Goal: Information Seeking & Learning: Find specific fact

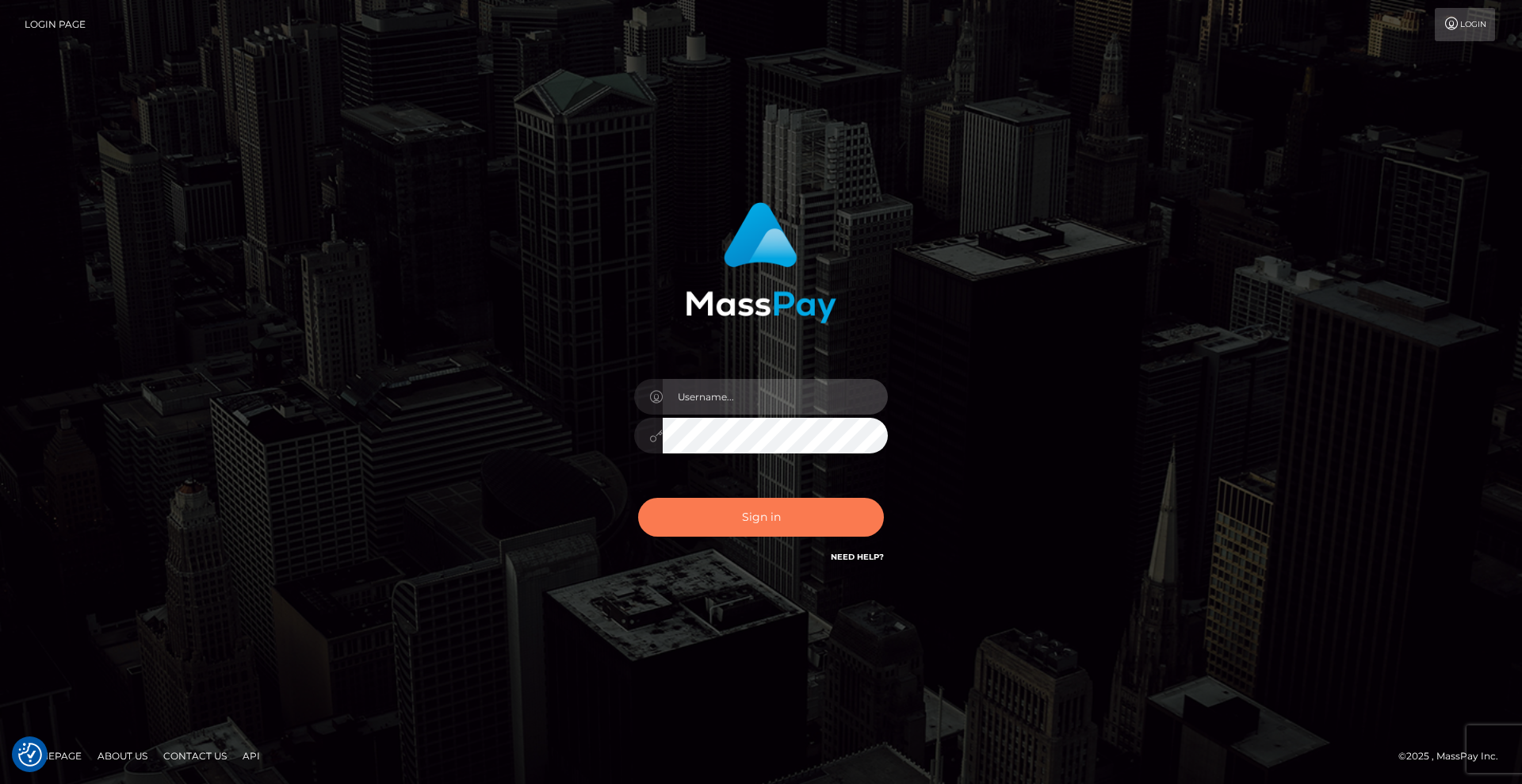
type input "Lady"
click at [788, 518] on button "Sign in" at bounding box center [761, 517] width 246 height 39
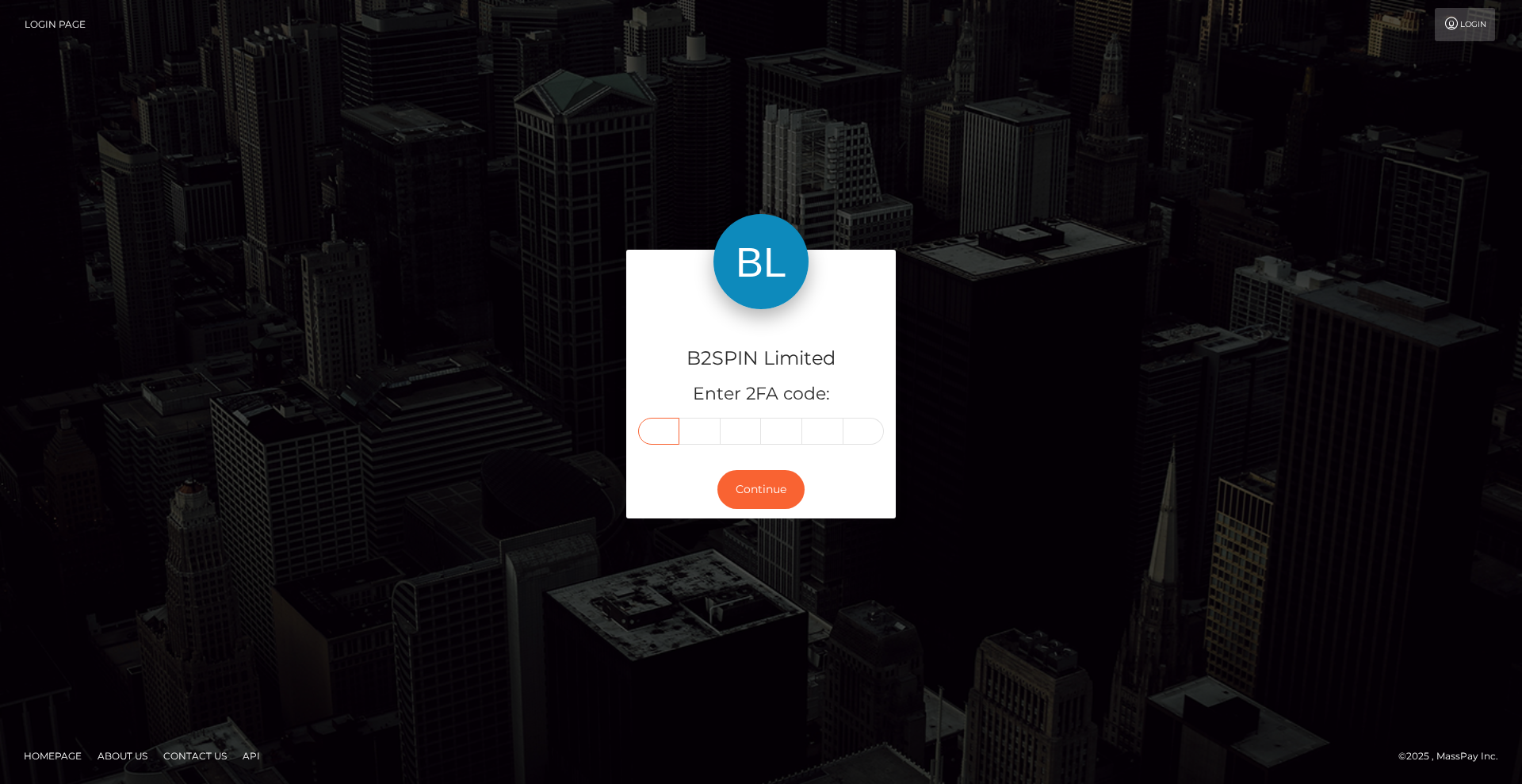
click at [651, 427] on input "text" at bounding box center [658, 431] width 41 height 27
type input "9"
type input "8"
type input "2"
type input "3"
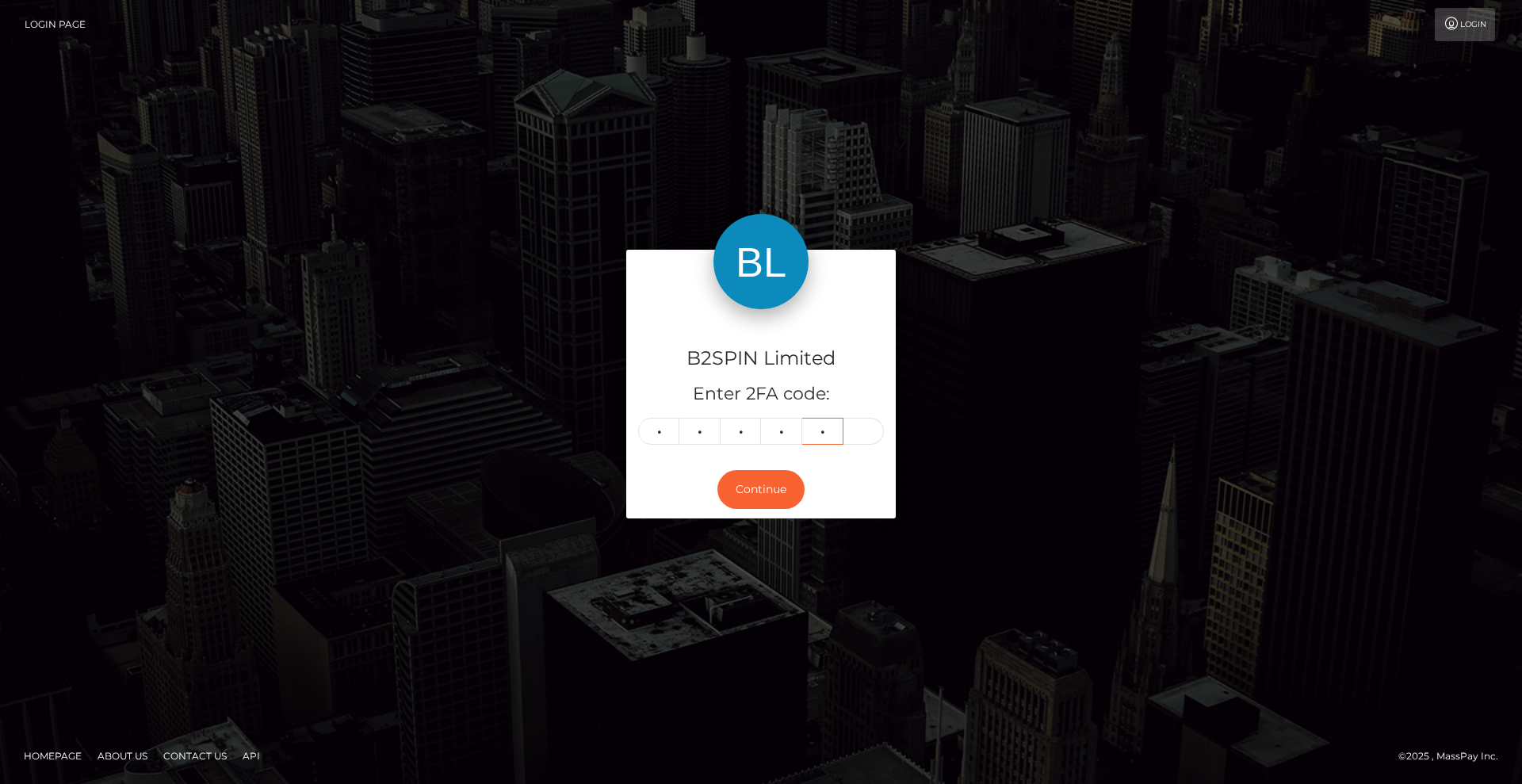
type input "8"
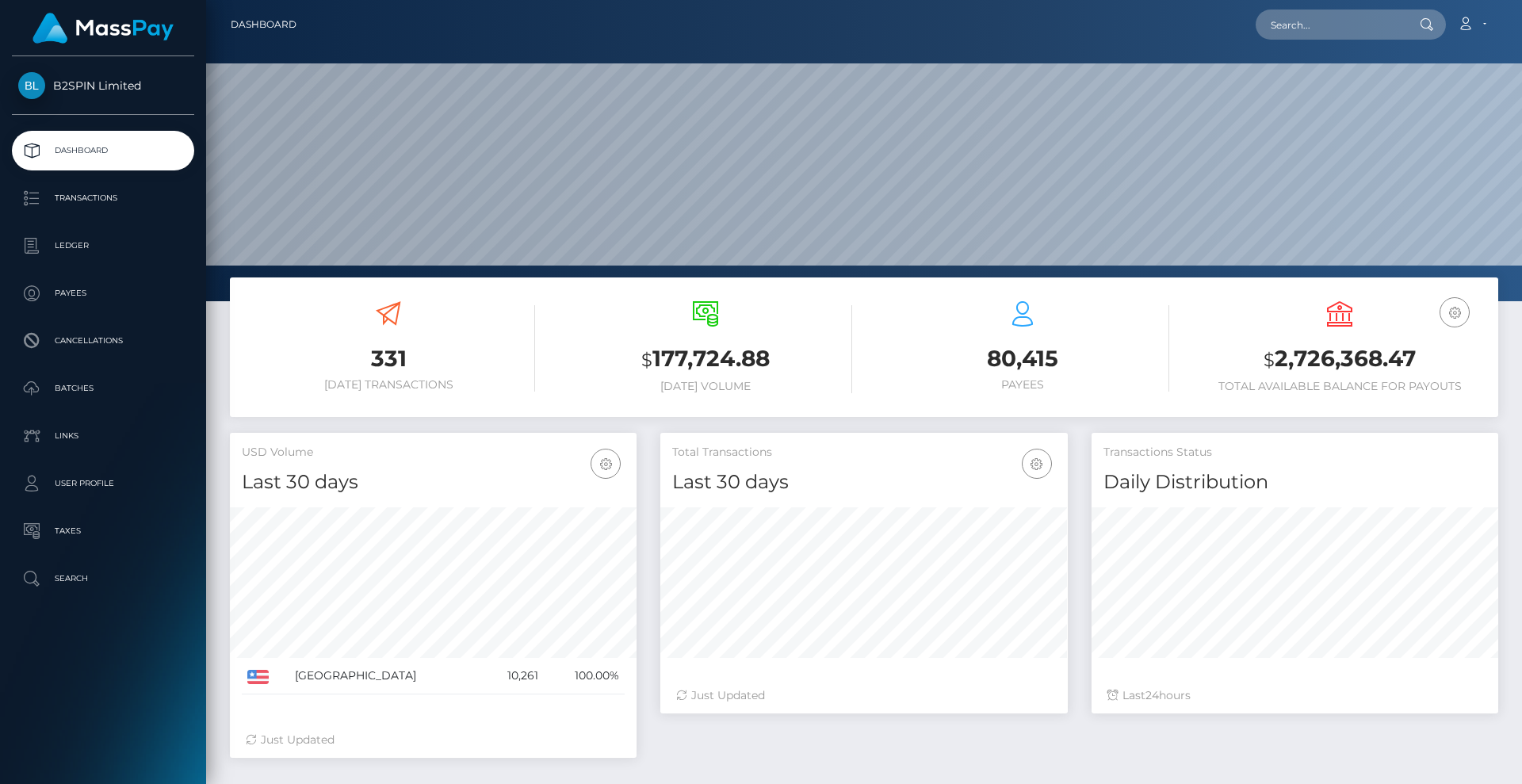
scroll to position [282, 408]
click at [1309, 44] on nav "Dashboard Loading... Loading... Account Edit Profile" at bounding box center [864, 24] width 1316 height 49
drag, startPoint x: 1320, startPoint y: 28, endPoint x: 1335, endPoint y: 29, distance: 15.0
click at [1320, 28] on input "text" at bounding box center [1330, 24] width 149 height 30
paste input "f3b5625b-25c9-460e-aa4a-4acfae0e4246"
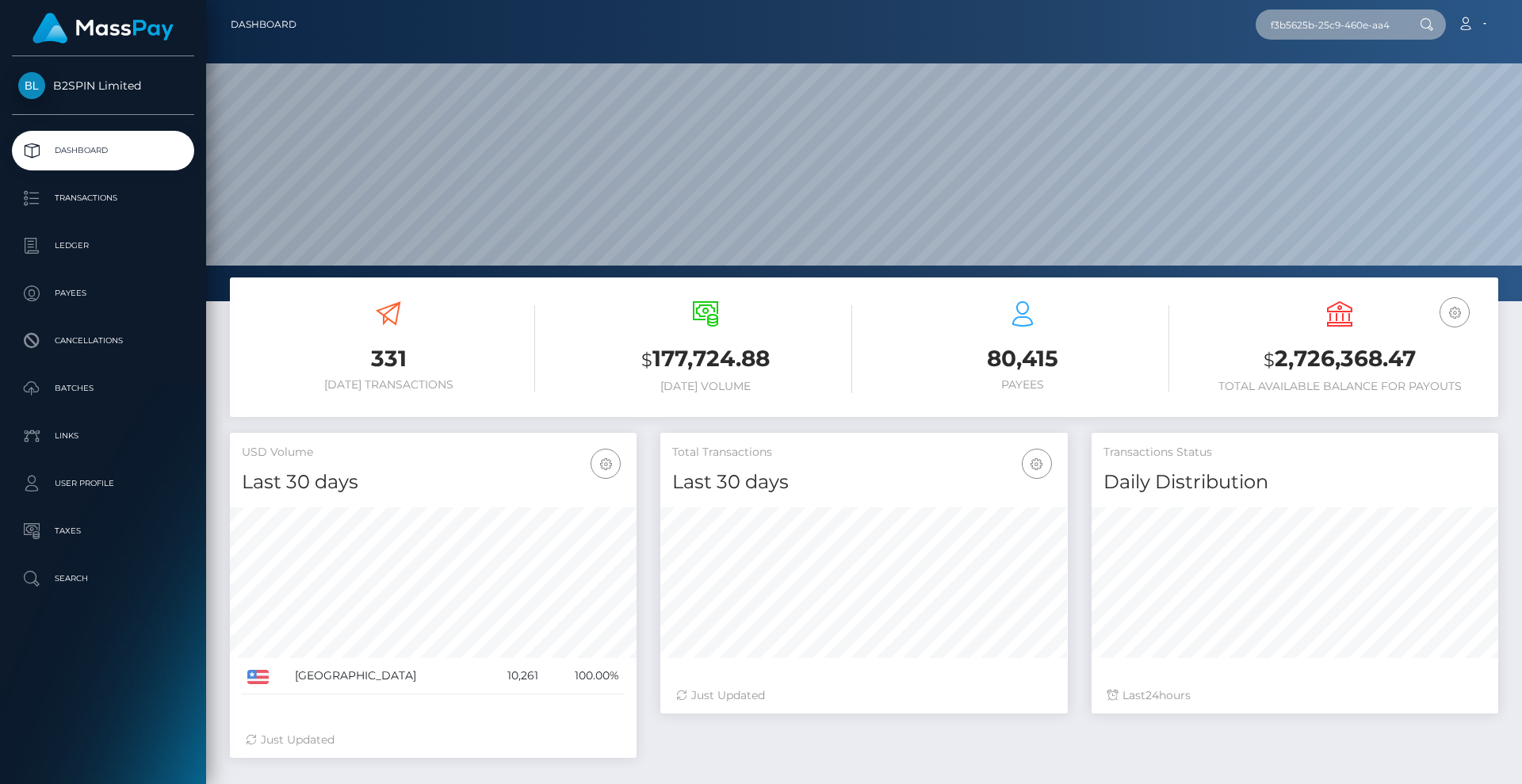
scroll to position [0, 78]
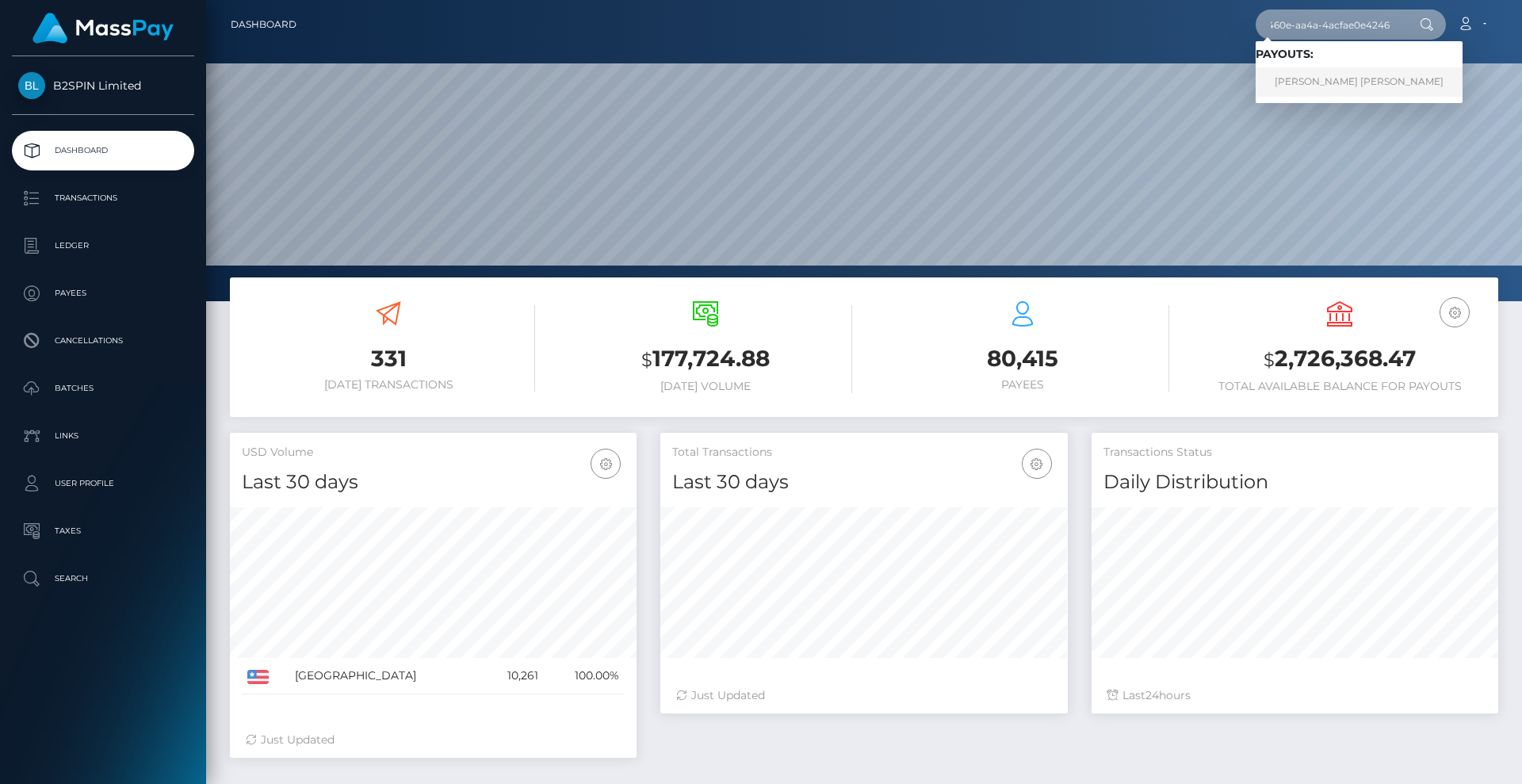
type input "f3b5625b-25c9-460e-aa4a-4acfae0e4246"
click at [1356, 87] on link "ASHLEY NICOLE MOSS" at bounding box center [1359, 82] width 207 height 29
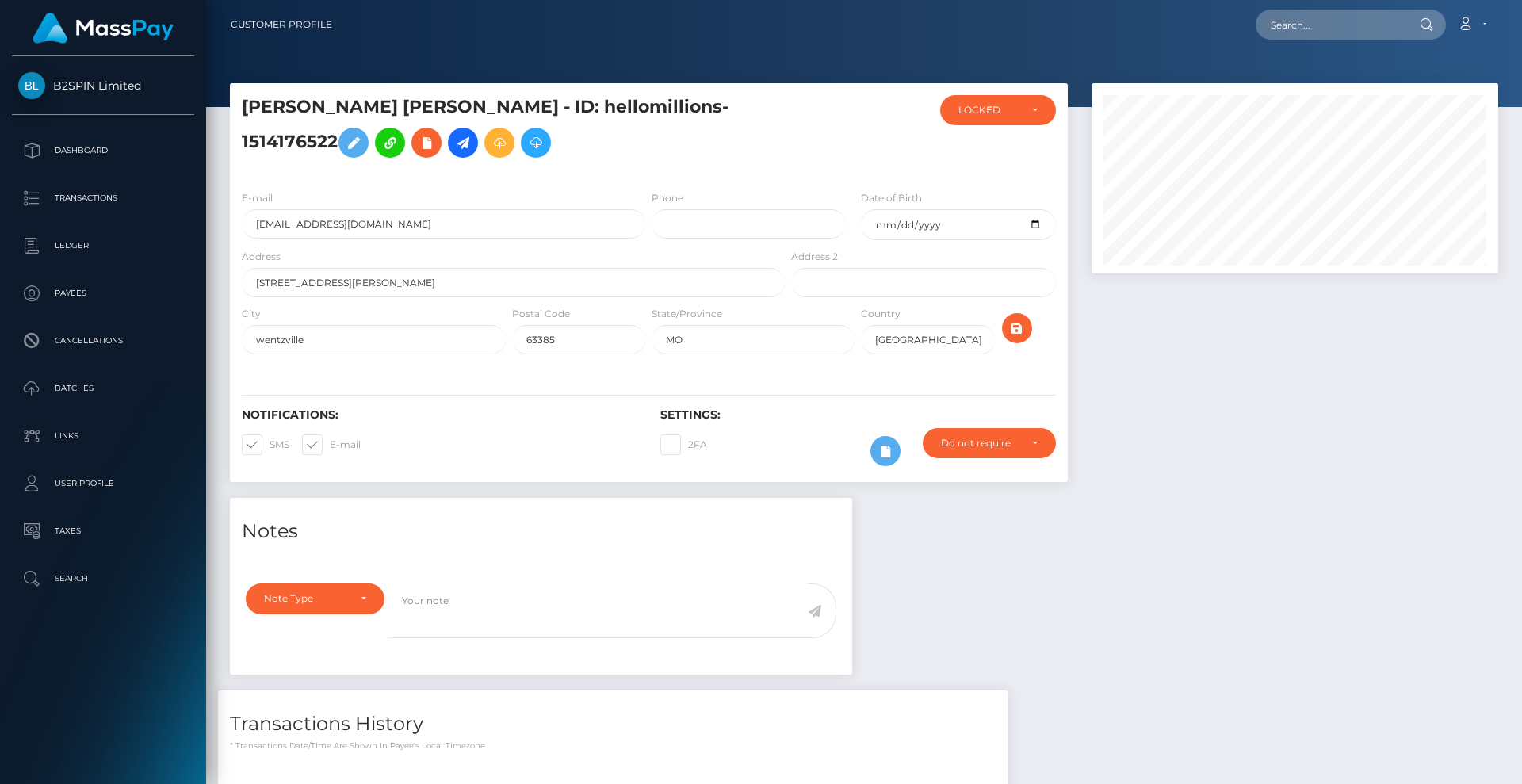
scroll to position [190, 408]
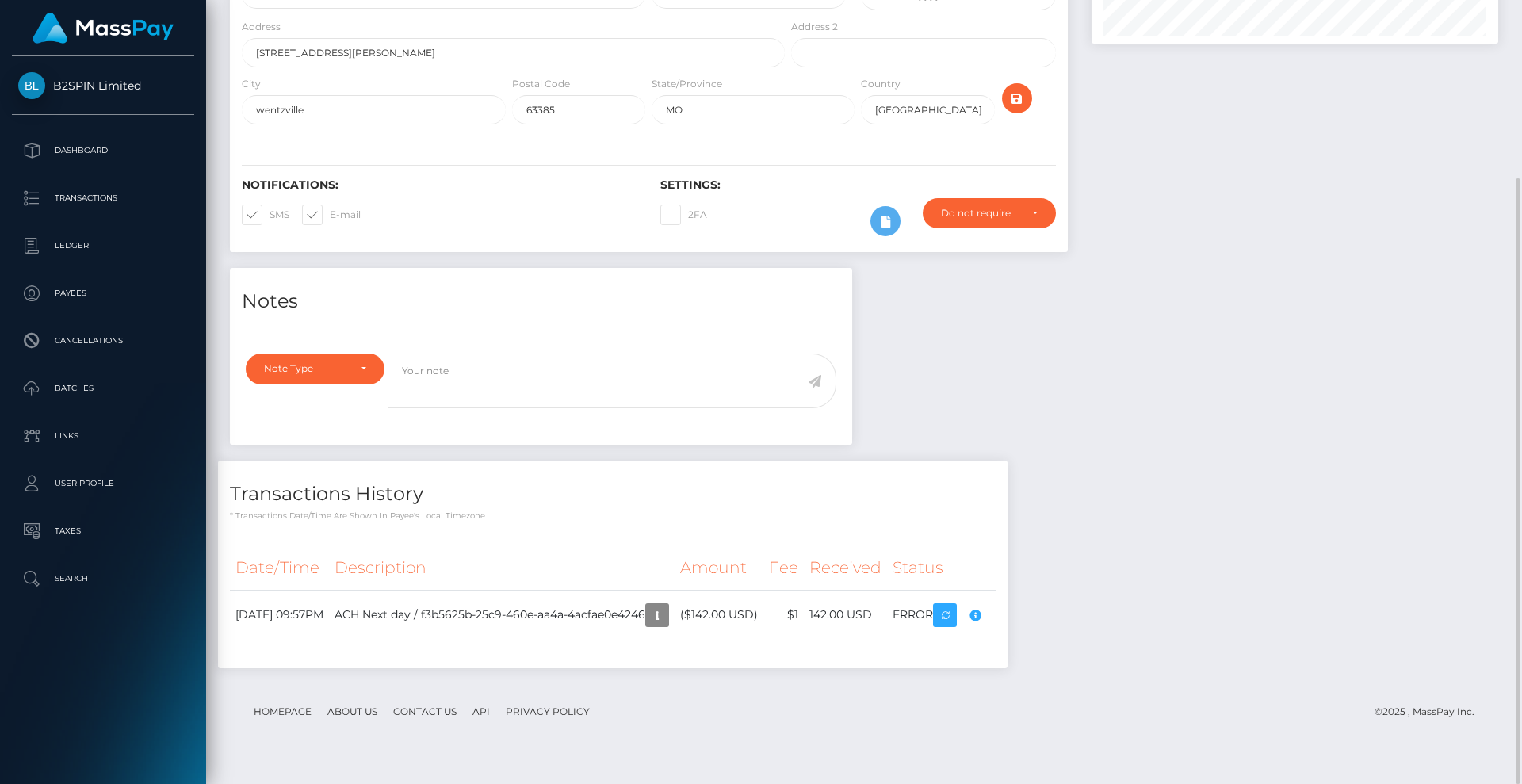
click at [1019, 657] on div "Transactions History * Transactions date/time are shown in payee's local timezo…" at bounding box center [613, 572] width 814 height 222
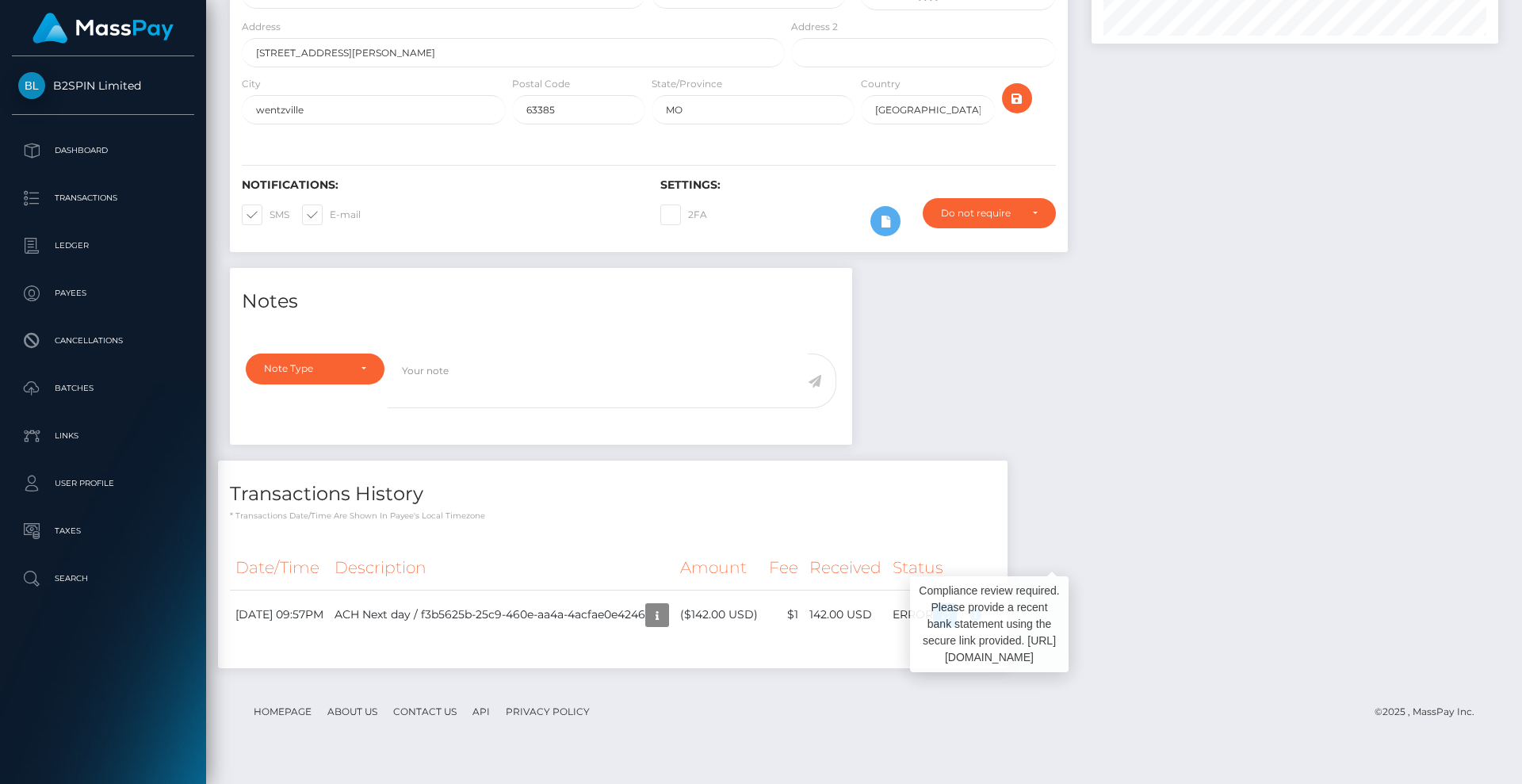
click at [1051, 636] on body "B2SPIN Limited Dashboard Transactions Ledger Payees Cancellations" at bounding box center [761, 392] width 1522 height 784
click at [1051, 636] on div "Compliance review required. Please provide a recent bank statement using the se…" at bounding box center [989, 624] width 158 height 96
click at [1051, 636] on body "B2SPIN Limited Dashboard Transactions Ledger Payees Cancellations" at bounding box center [761, 392] width 1522 height 784
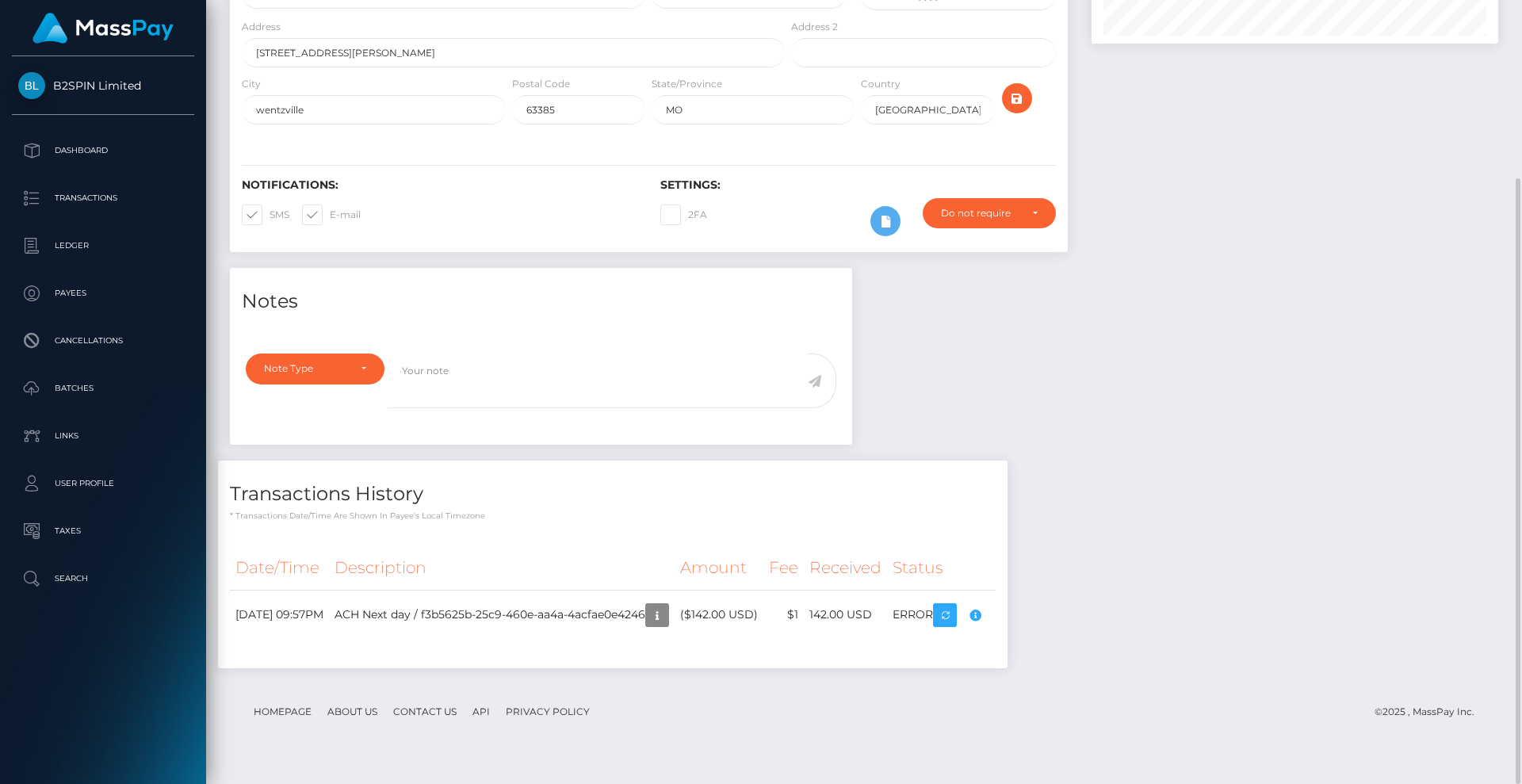
click at [1143, 588] on div "Notes Note Type Compliance Clear Compliance General Note Type" at bounding box center [864, 476] width 1292 height 416
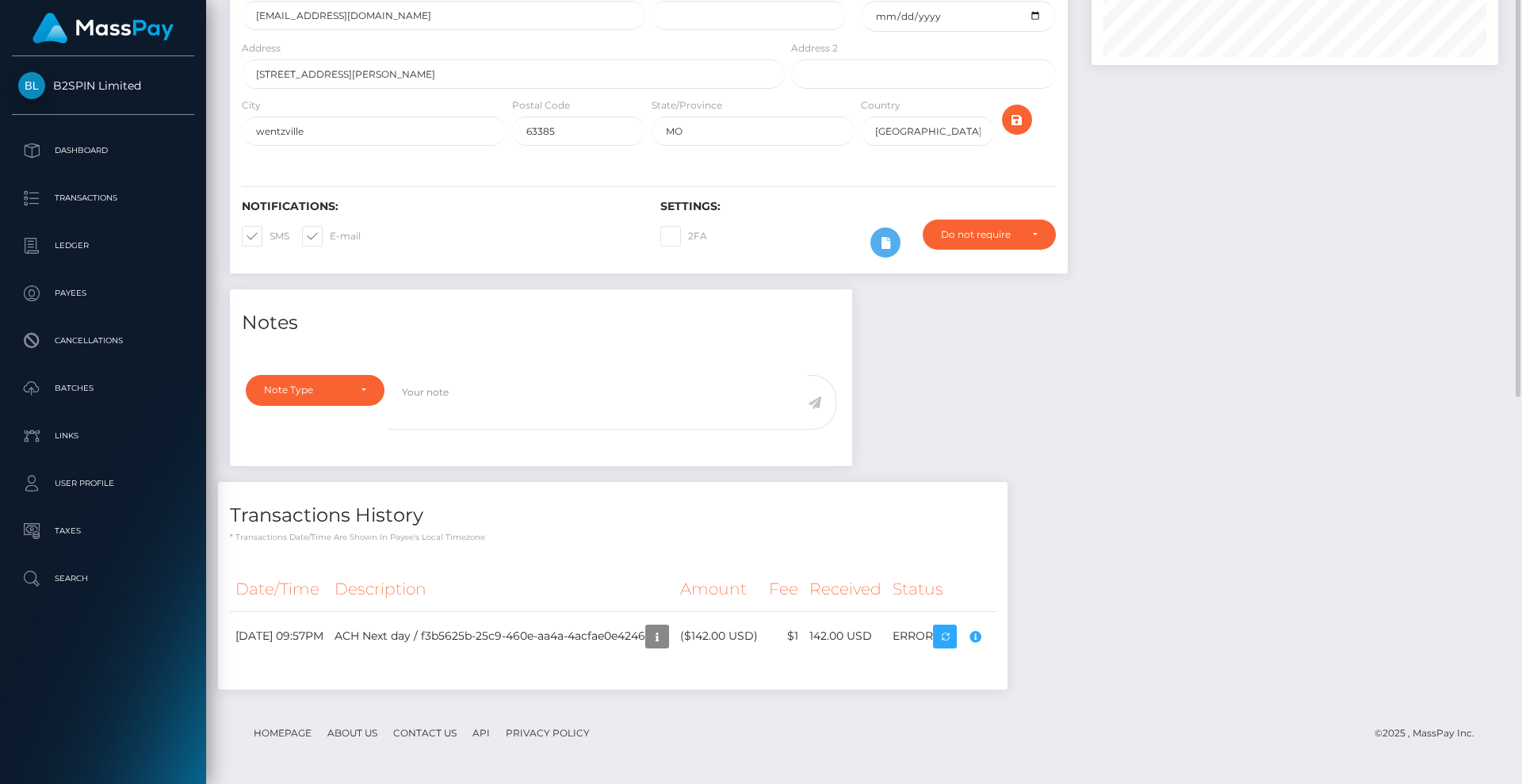
scroll to position [0, 0]
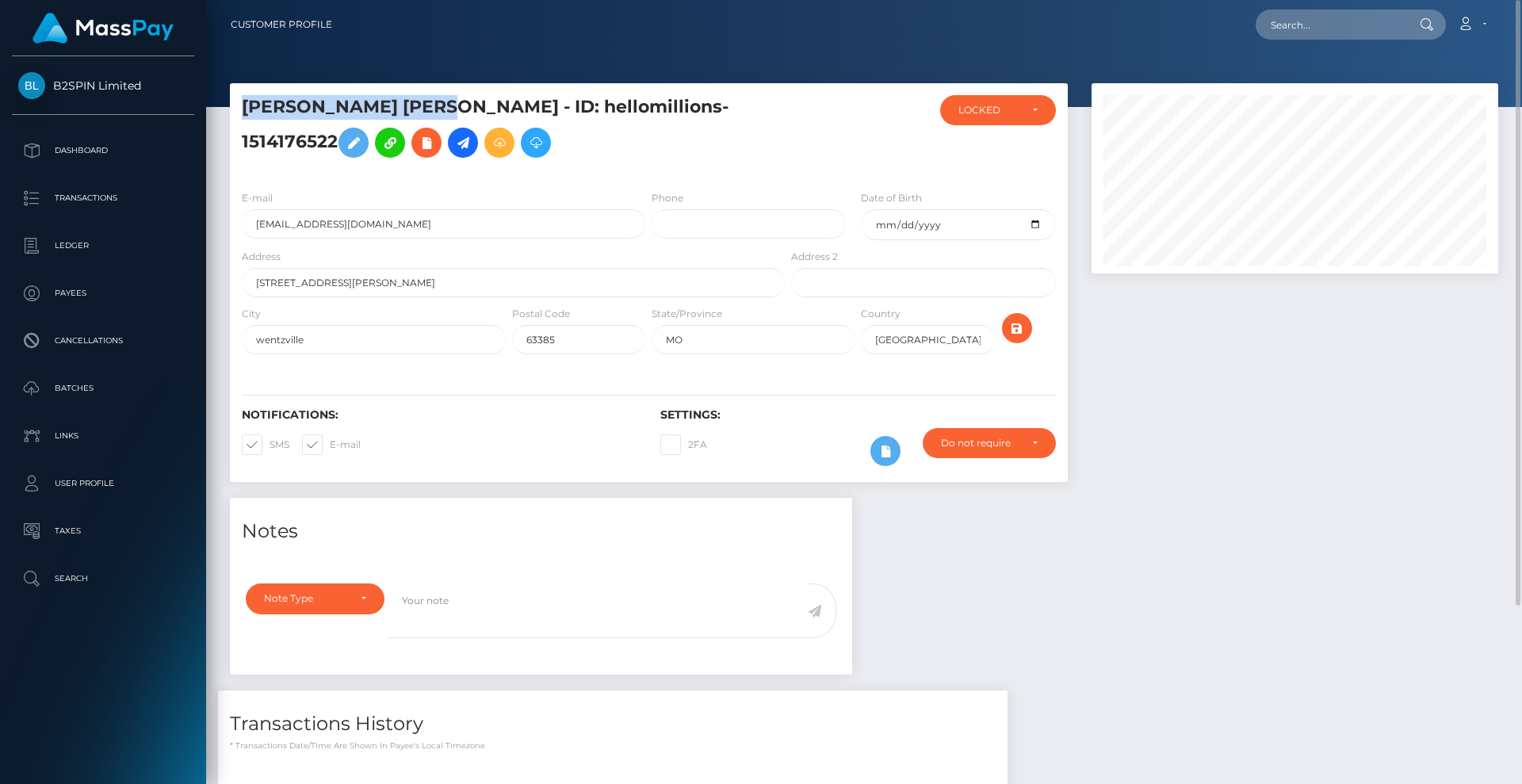
drag, startPoint x: 447, startPoint y: 120, endPoint x: 273, endPoint y: 122, distance: 174.0
click at [245, 117] on h5 "ASHLEY NICOLE MOSS - ID: hellomillions-1514176522" at bounding box center [508, 130] width 534 height 71
copy h5 "ASHLEY NICOLE MOSS"
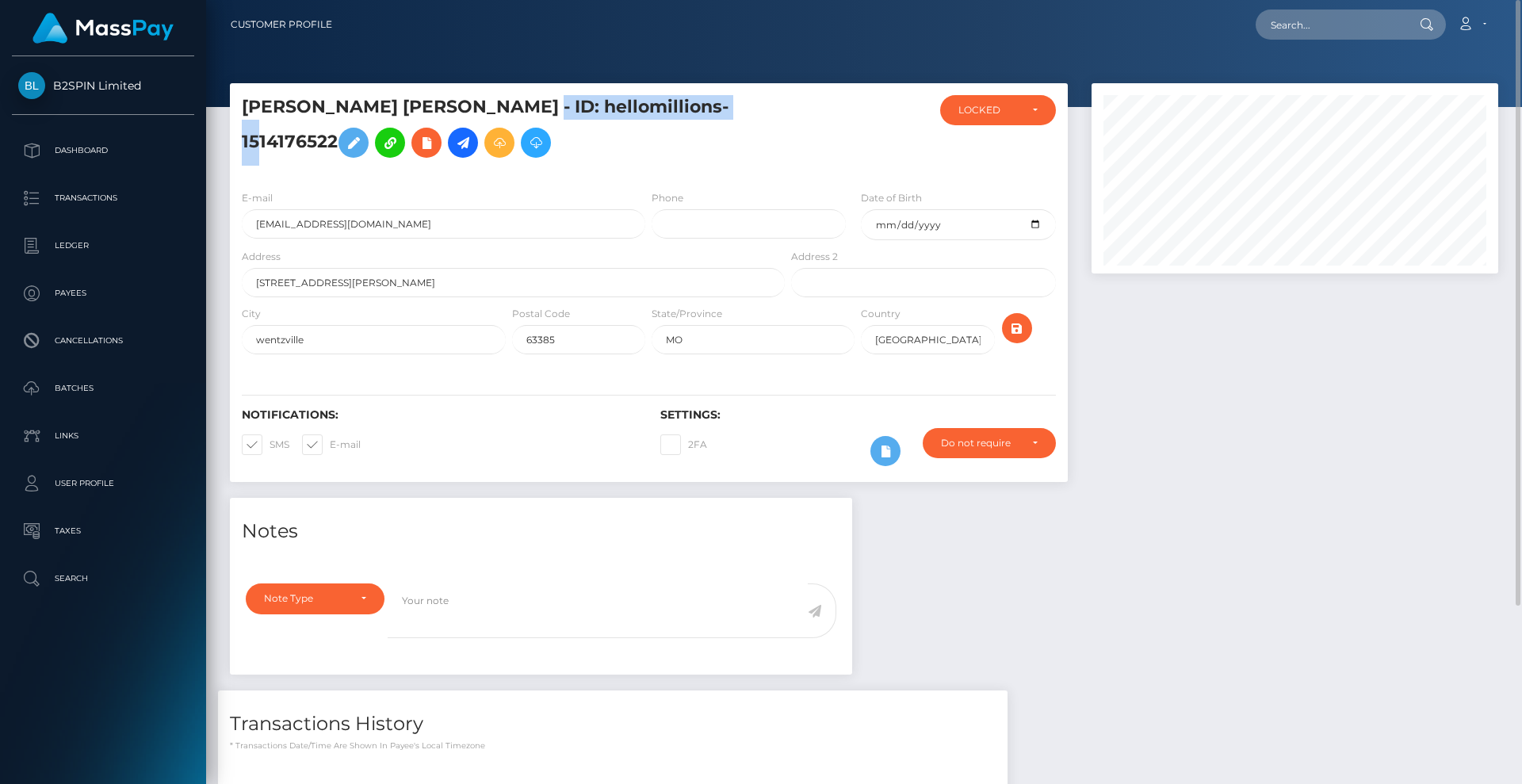
drag, startPoint x: 710, startPoint y: 122, endPoint x: 491, endPoint y: 123, distance: 219.0
click at [491, 123] on h5 "ASHLEY NICOLE MOSS - ID: hellomillions-1514176522" at bounding box center [508, 130] width 534 height 71
copy h5 "hellomillions-1514176522"
drag, startPoint x: 383, startPoint y: 252, endPoint x: 262, endPoint y: 213, distance: 127.1
click at [235, 245] on div "E-mail ashh1774dm@gmail.com" at bounding box center [439, 218] width 418 height 58
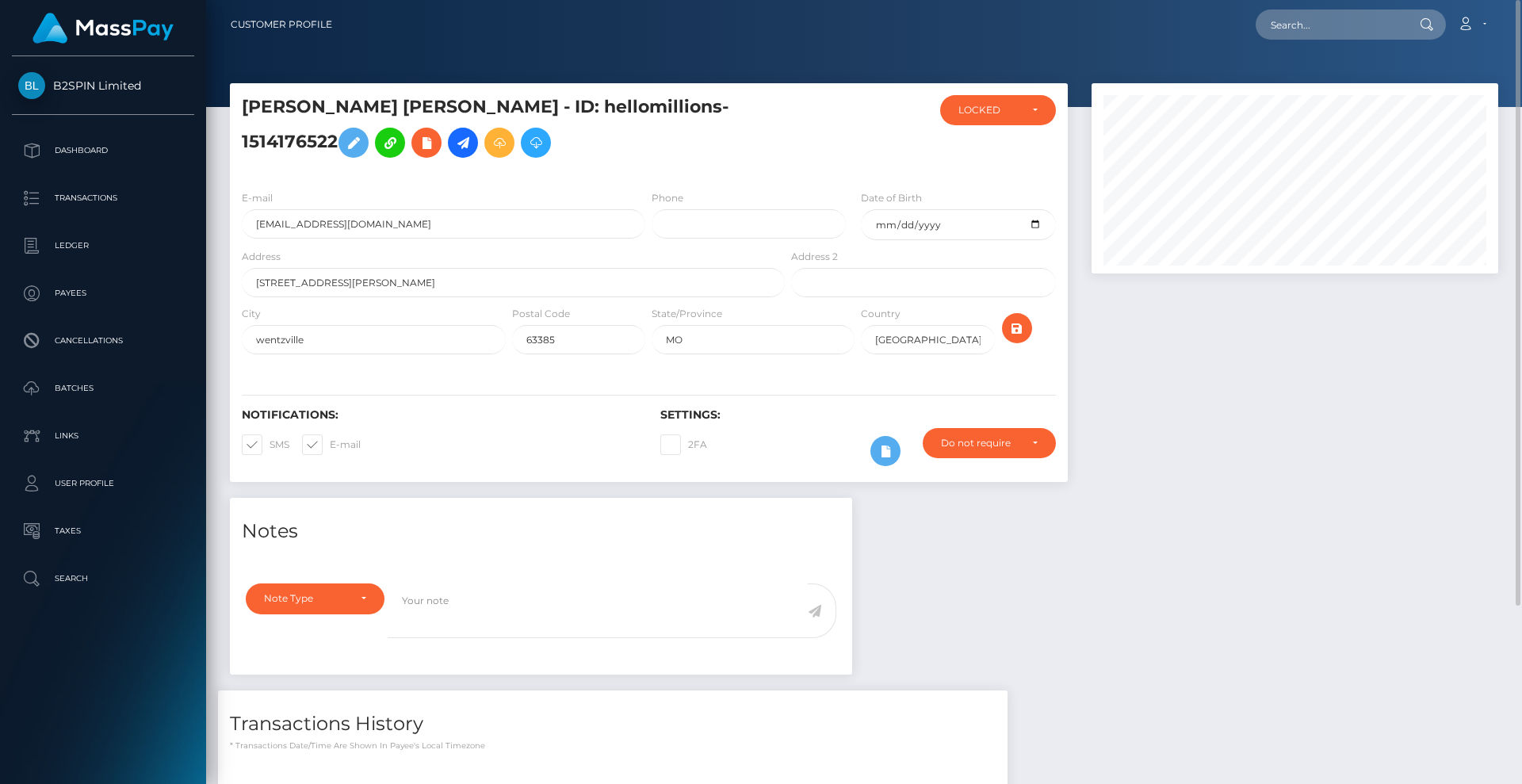
click at [862, 149] on div at bounding box center [857, 136] width 139 height 82
